Goal: Book appointment/travel/reservation

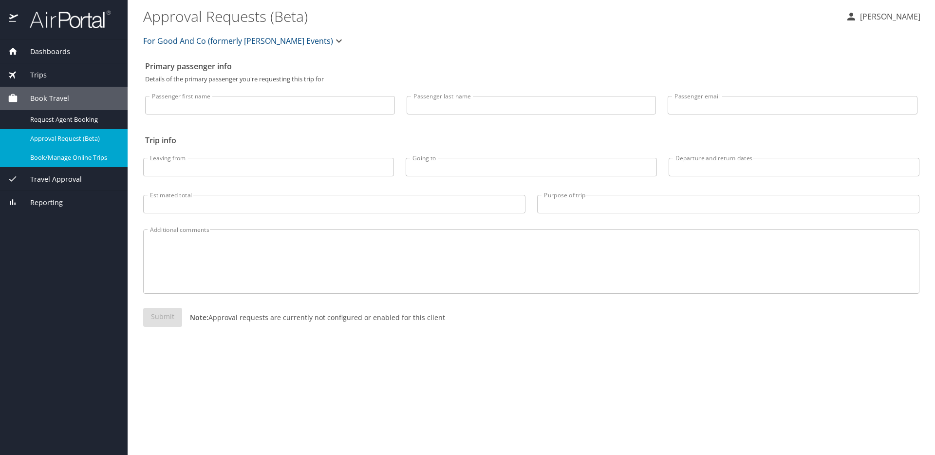
click at [58, 156] on span "Book/Manage Online Trips" at bounding box center [73, 157] width 86 height 9
